Goal: Information Seeking & Learning: Check status

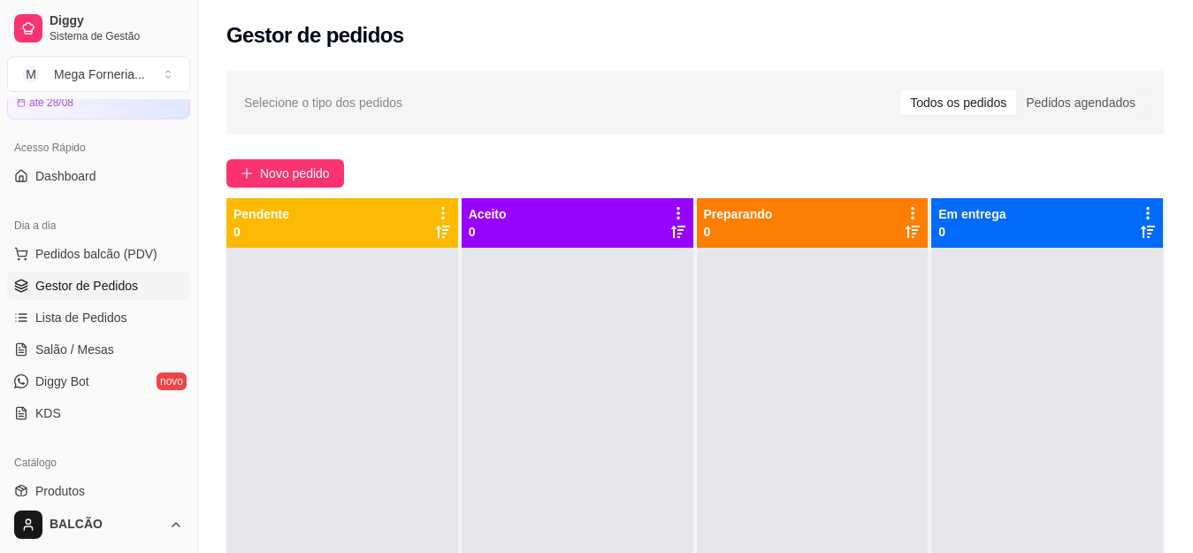
scroll to position [442, 0]
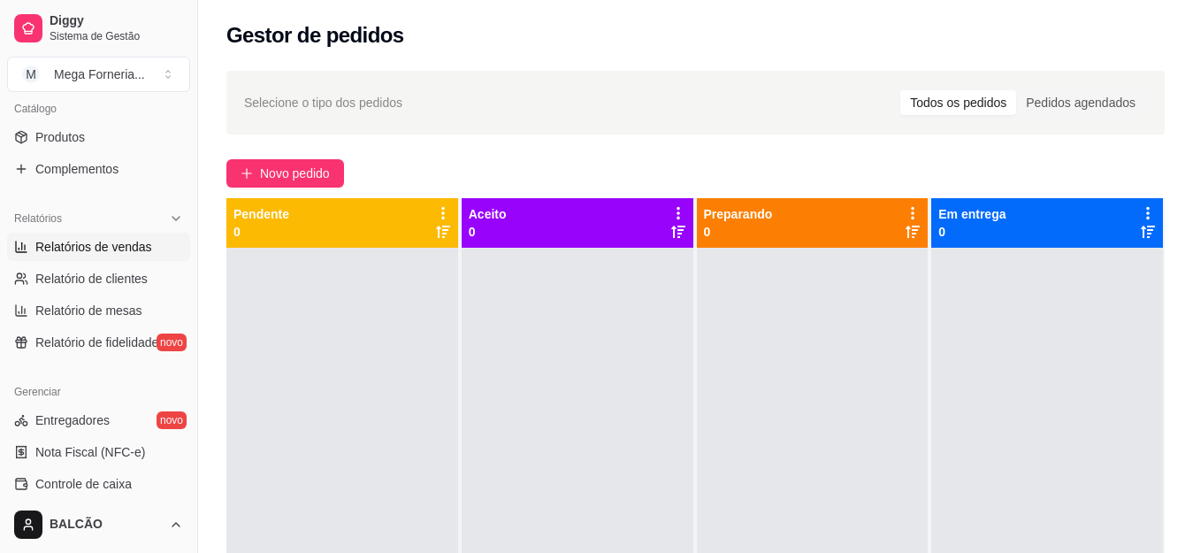
click at [92, 256] on link "Relatórios de vendas" at bounding box center [98, 247] width 183 height 28
select select "ALL"
select select "0"
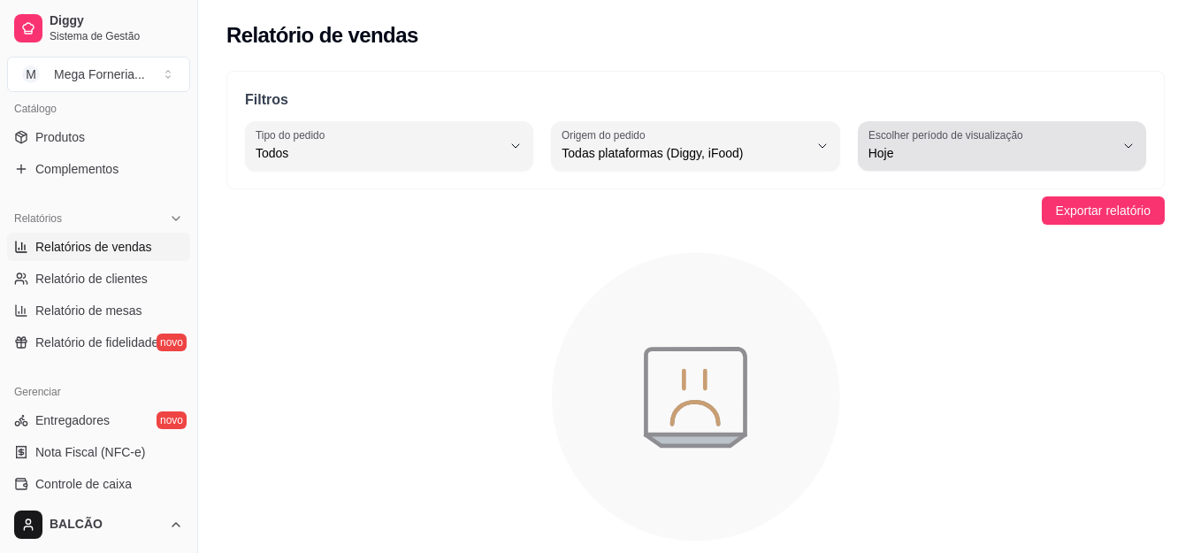
click at [910, 151] on span "Hoje" at bounding box center [991, 153] width 246 height 18
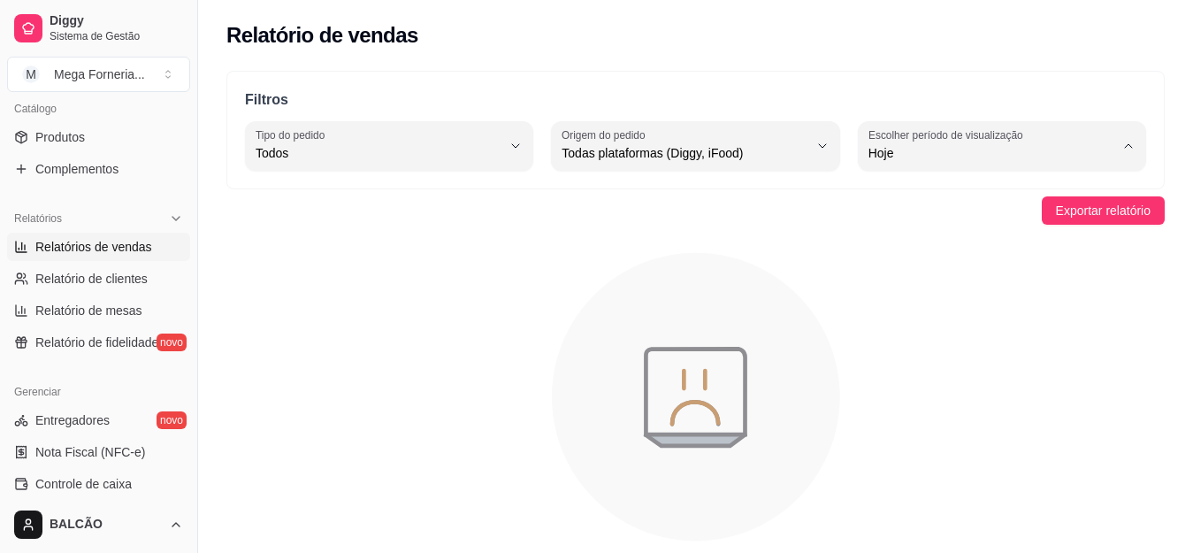
click at [927, 223] on span "Ontem" at bounding box center [993, 224] width 233 height 17
type input "1"
select select "1"
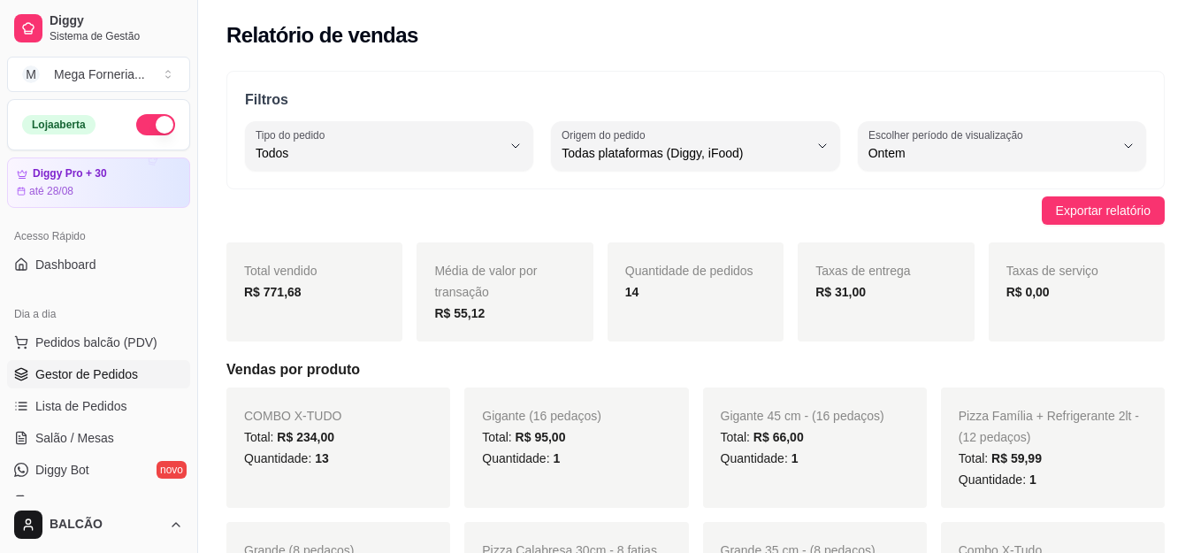
click at [84, 369] on span "Gestor de Pedidos" at bounding box center [86, 374] width 103 height 18
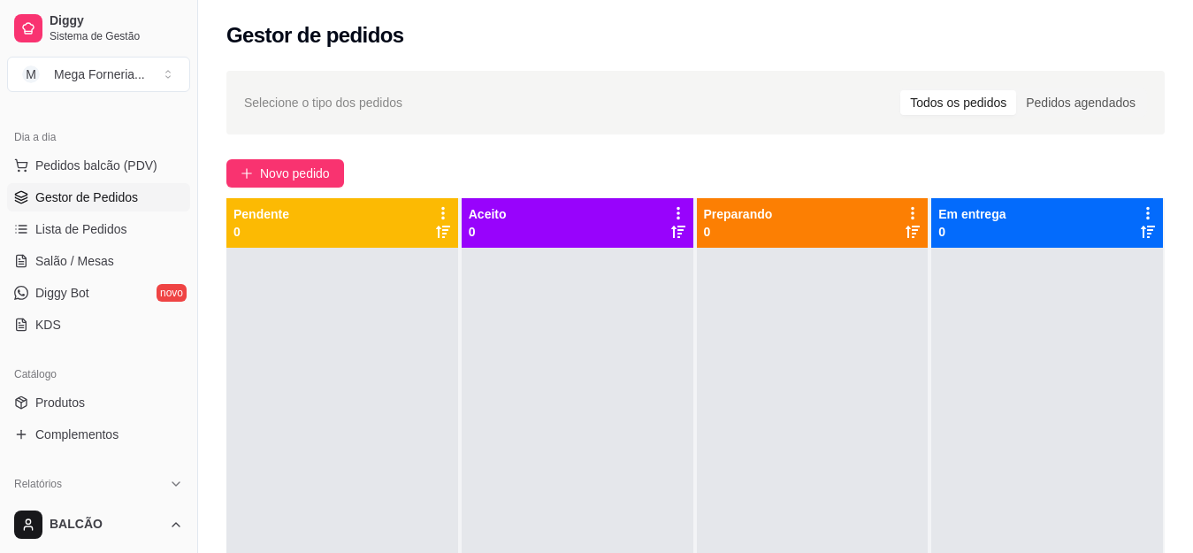
scroll to position [265, 0]
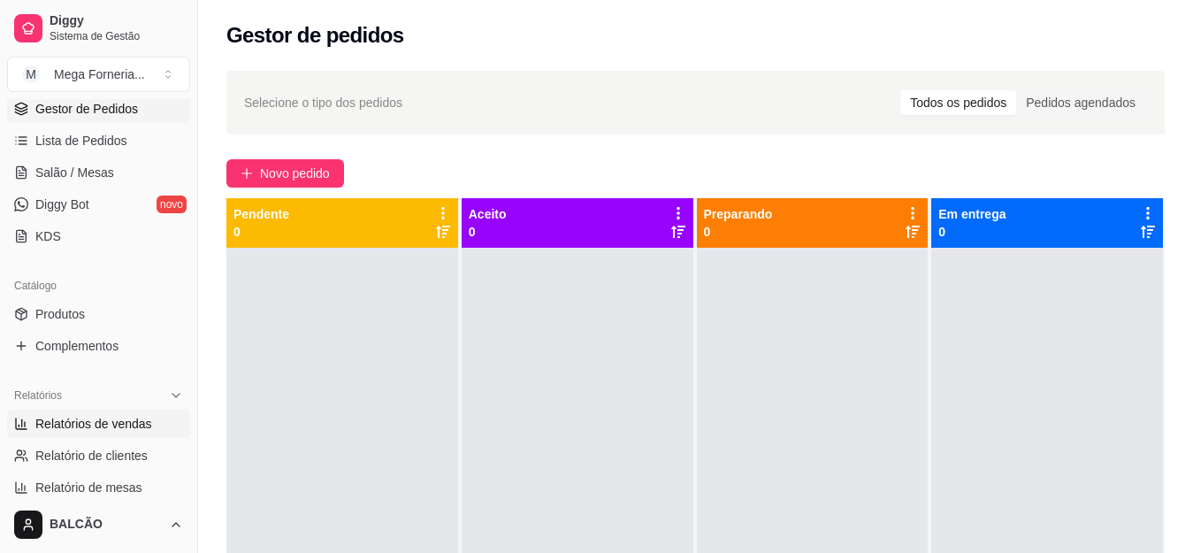
click at [88, 423] on span "Relatórios de vendas" at bounding box center [93, 424] width 117 height 18
select select "ALL"
select select "0"
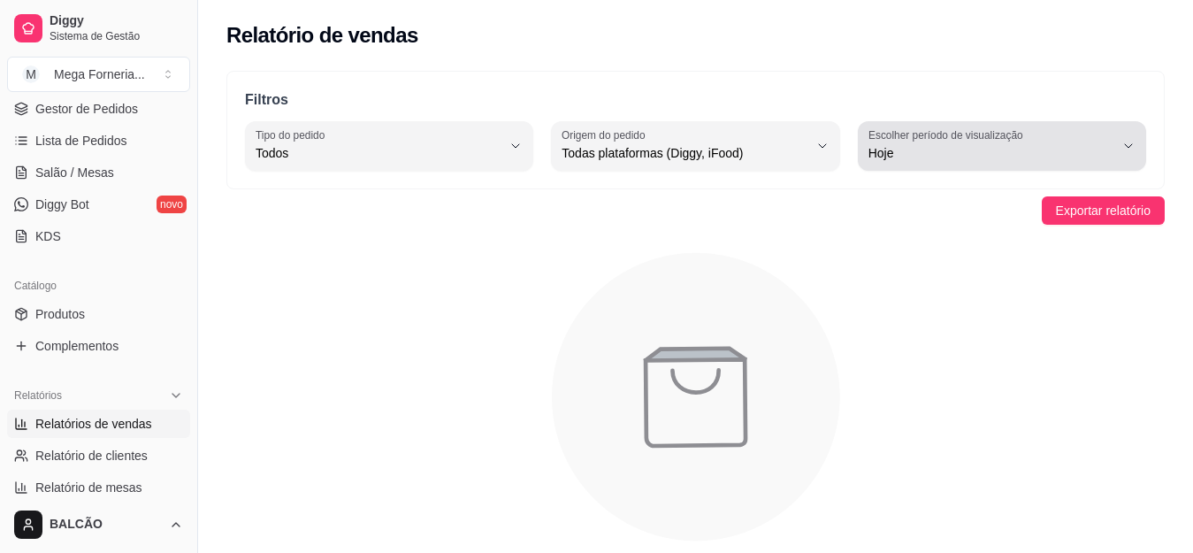
click at [984, 135] on label "Escolher período de visualização" at bounding box center [948, 134] width 160 height 15
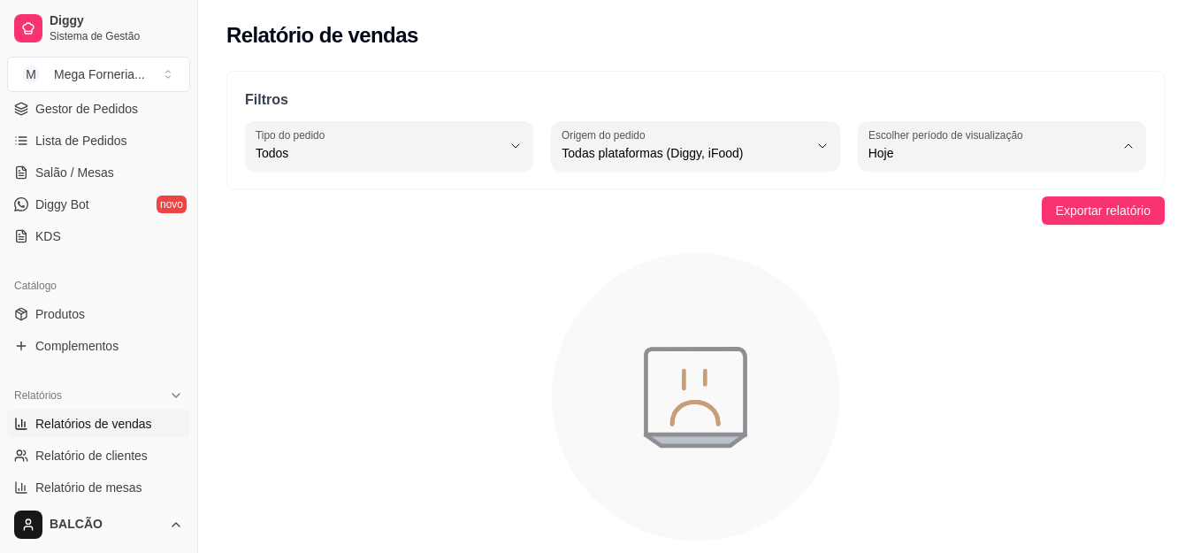
click at [967, 221] on span "Ontem" at bounding box center [993, 224] width 233 height 17
type input "1"
select select "1"
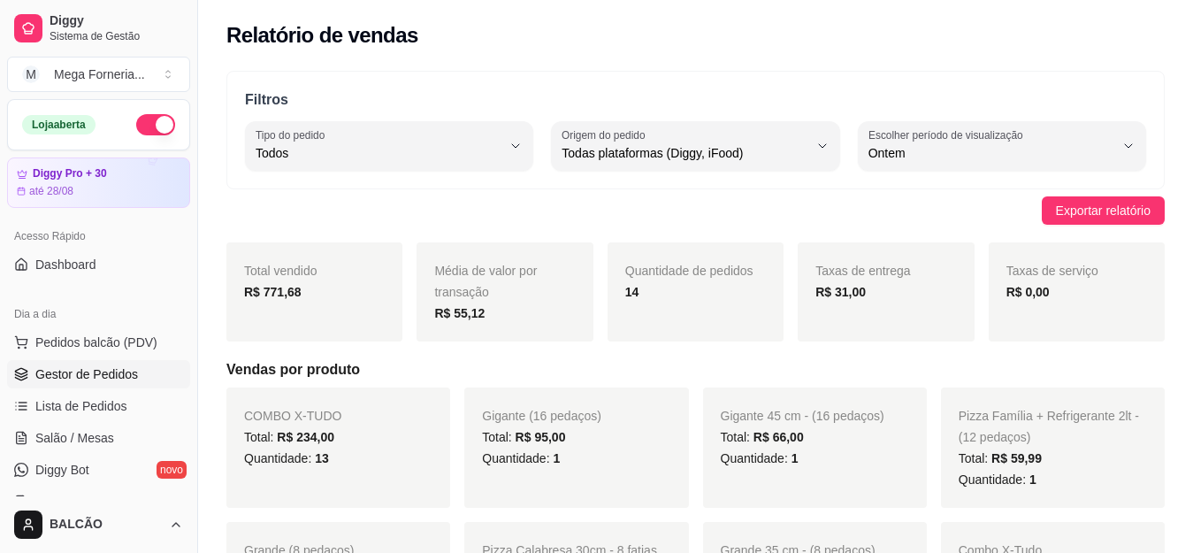
click at [27, 361] on link "Gestor de Pedidos" at bounding box center [98, 374] width 183 height 28
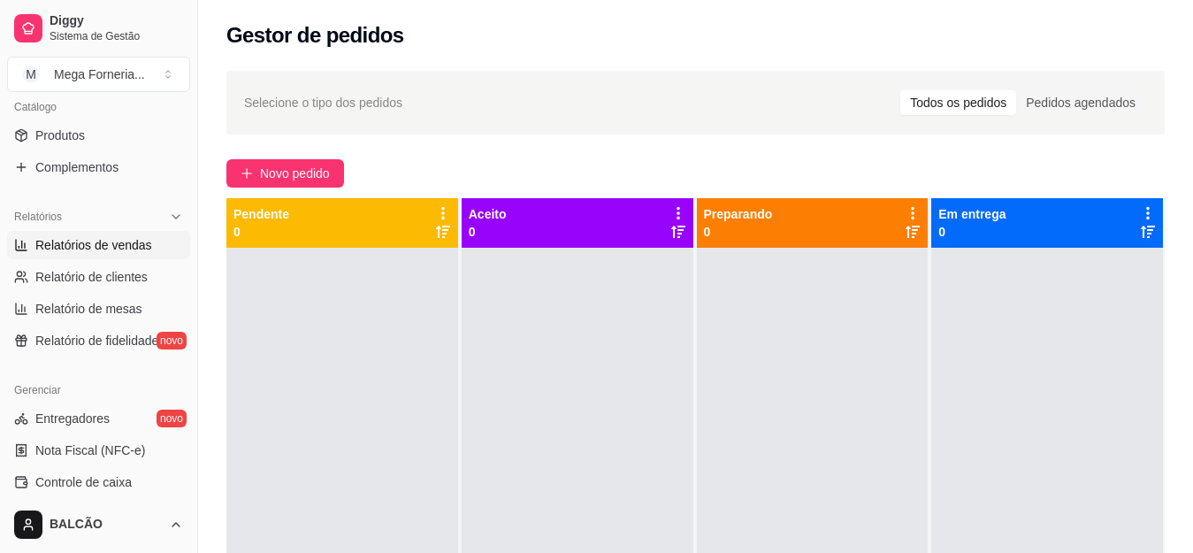
scroll to position [442, 0]
click at [91, 240] on span "Relatórios de vendas" at bounding box center [93, 247] width 117 height 18
select select "ALL"
select select "0"
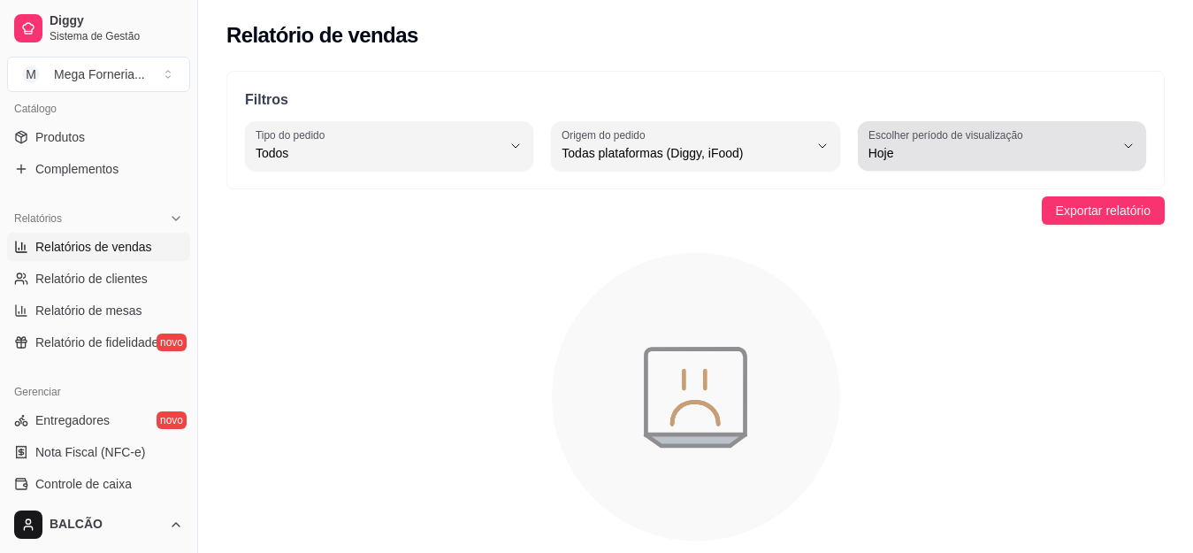
click at [980, 133] on label "Escolher período de visualização" at bounding box center [948, 134] width 160 height 15
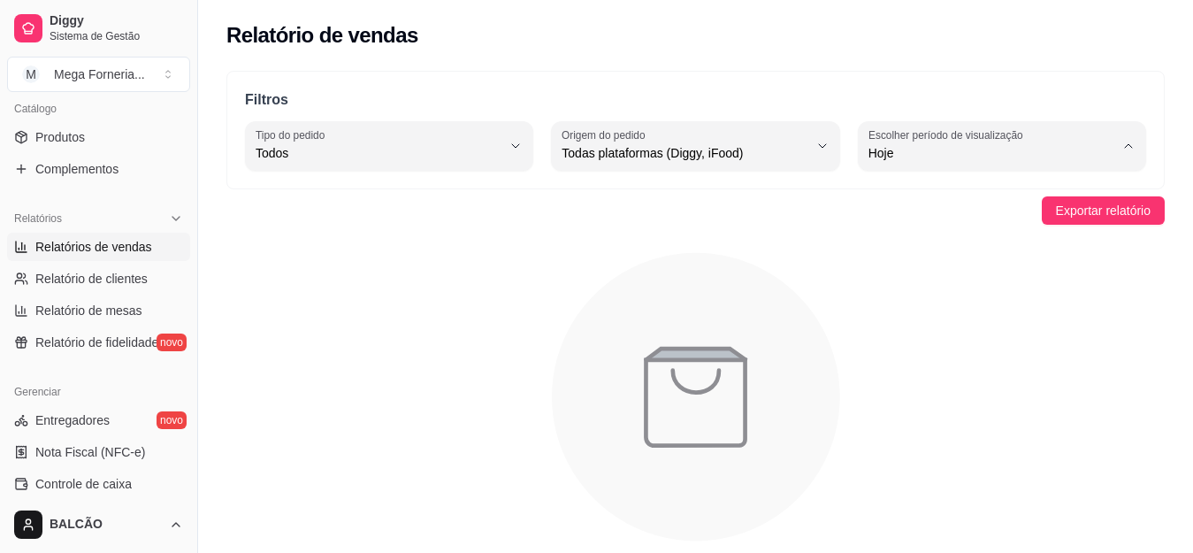
drag, startPoint x: 933, startPoint y: 211, endPoint x: 918, endPoint y: 228, distance: 22.5
click at [931, 214] on ul "Hoje Ontem 7 dias 15 dias 30 dias 45 dias Customizado" at bounding box center [1001, 282] width 263 height 201
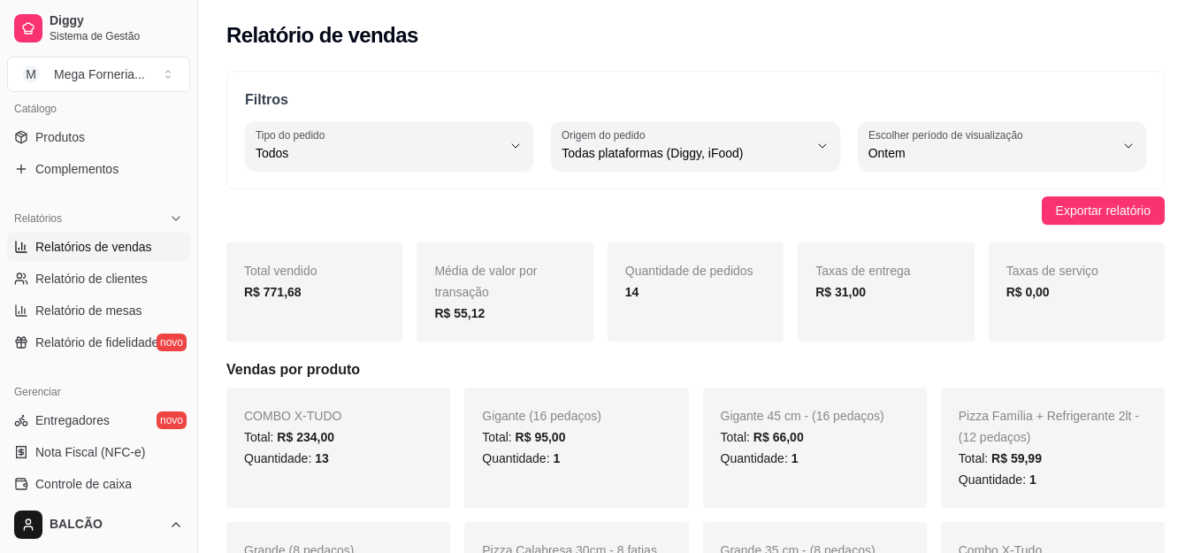
type input "1"
select select "1"
click at [918, 228] on span "Ontem" at bounding box center [993, 224] width 233 height 17
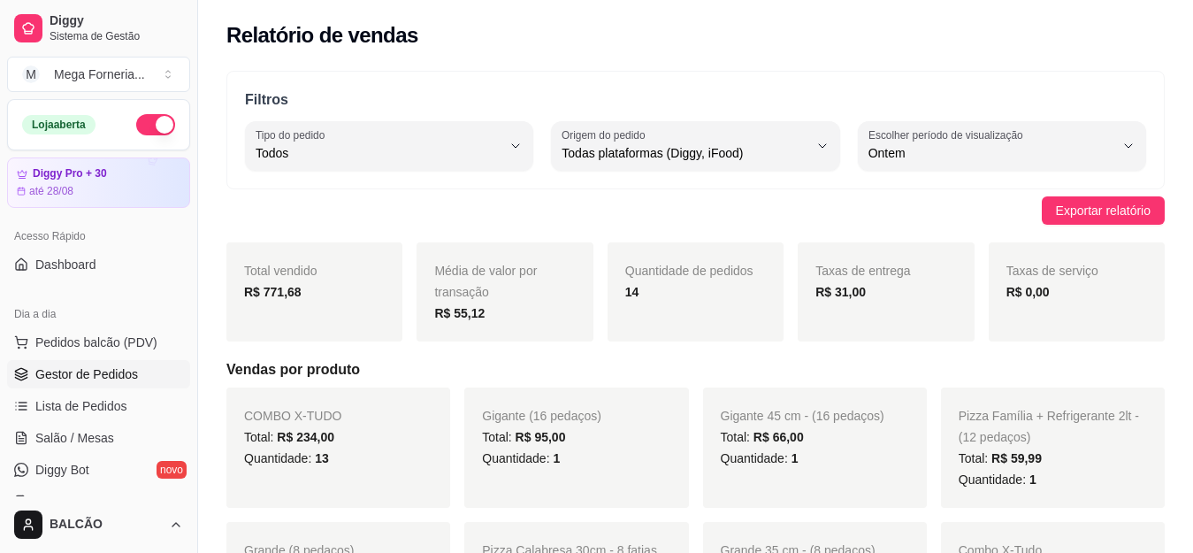
click at [72, 369] on span "Gestor de Pedidos" at bounding box center [86, 374] width 103 height 18
